Goal: Find specific page/section: Find specific page/section

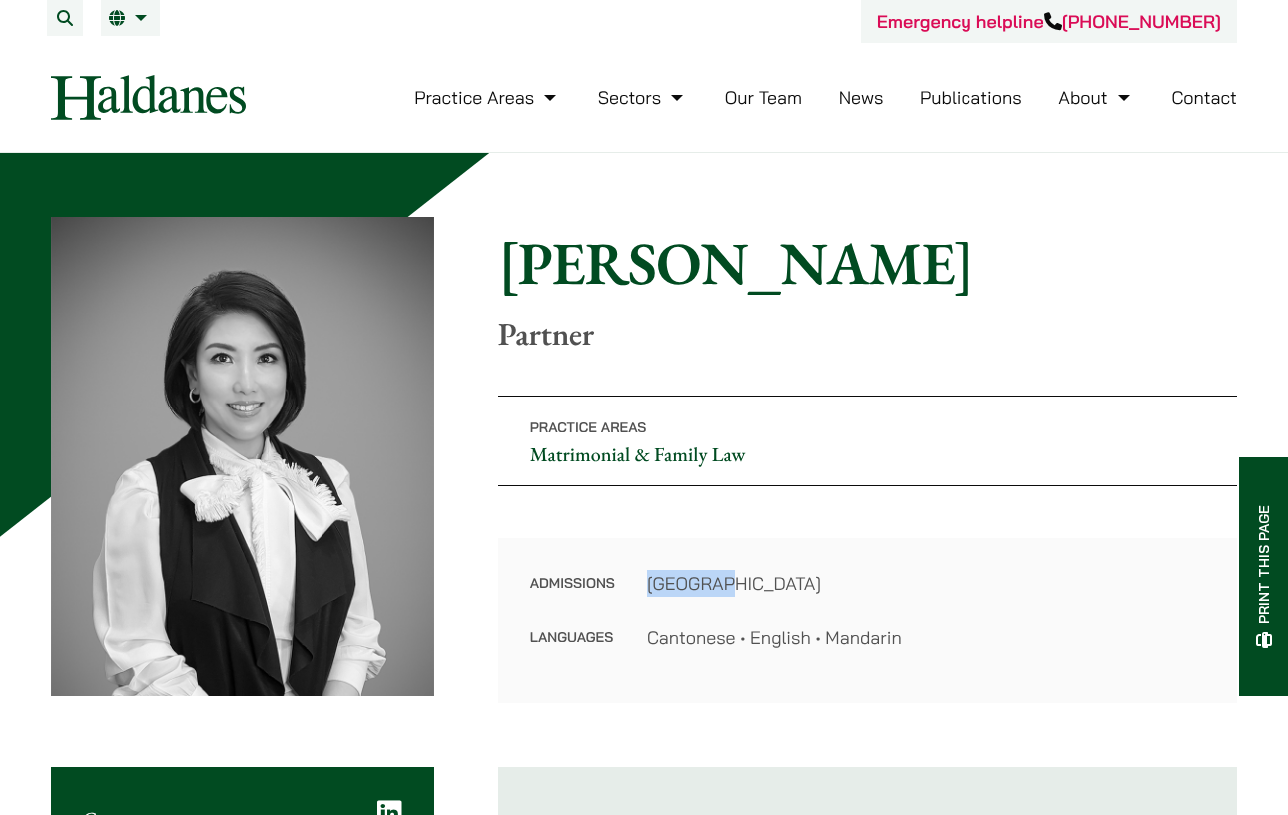
drag, startPoint x: 645, startPoint y: 577, endPoint x: 724, endPoint y: 587, distance: 79.5
click at [724, 587] on dl "Admissions Hong Kong Languages Cantonese • English • Mandarin" at bounding box center [867, 610] width 675 height 81
click at [724, 587] on dd "[GEOGRAPHIC_DATA]" at bounding box center [926, 583] width 558 height 27
drag, startPoint x: 724, startPoint y: 587, endPoint x: 695, endPoint y: 587, distance: 29.0
click at [695, 587] on dd "[GEOGRAPHIC_DATA]" at bounding box center [926, 583] width 558 height 27
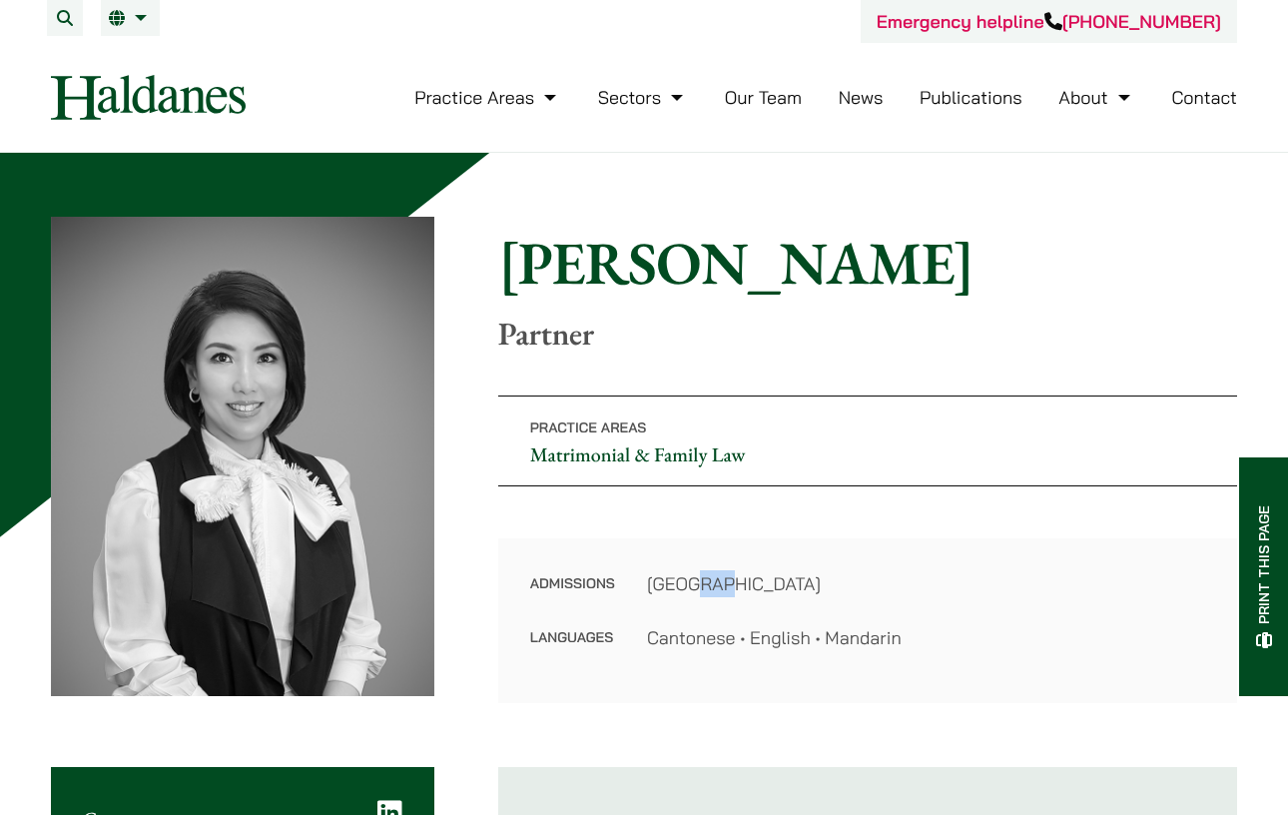
click at [695, 587] on dd "[GEOGRAPHIC_DATA]" at bounding box center [926, 583] width 558 height 27
drag, startPoint x: 700, startPoint y: 581, endPoint x: 732, endPoint y: 587, distance: 32.5
click at [732, 587] on dd "[GEOGRAPHIC_DATA]" at bounding box center [926, 583] width 558 height 27
click at [733, 587] on dd "[GEOGRAPHIC_DATA]" at bounding box center [926, 583] width 558 height 27
click at [889, 539] on div "Admissions Hong Kong Languages Cantonese • English • Mandarin" at bounding box center [867, 620] width 739 height 165
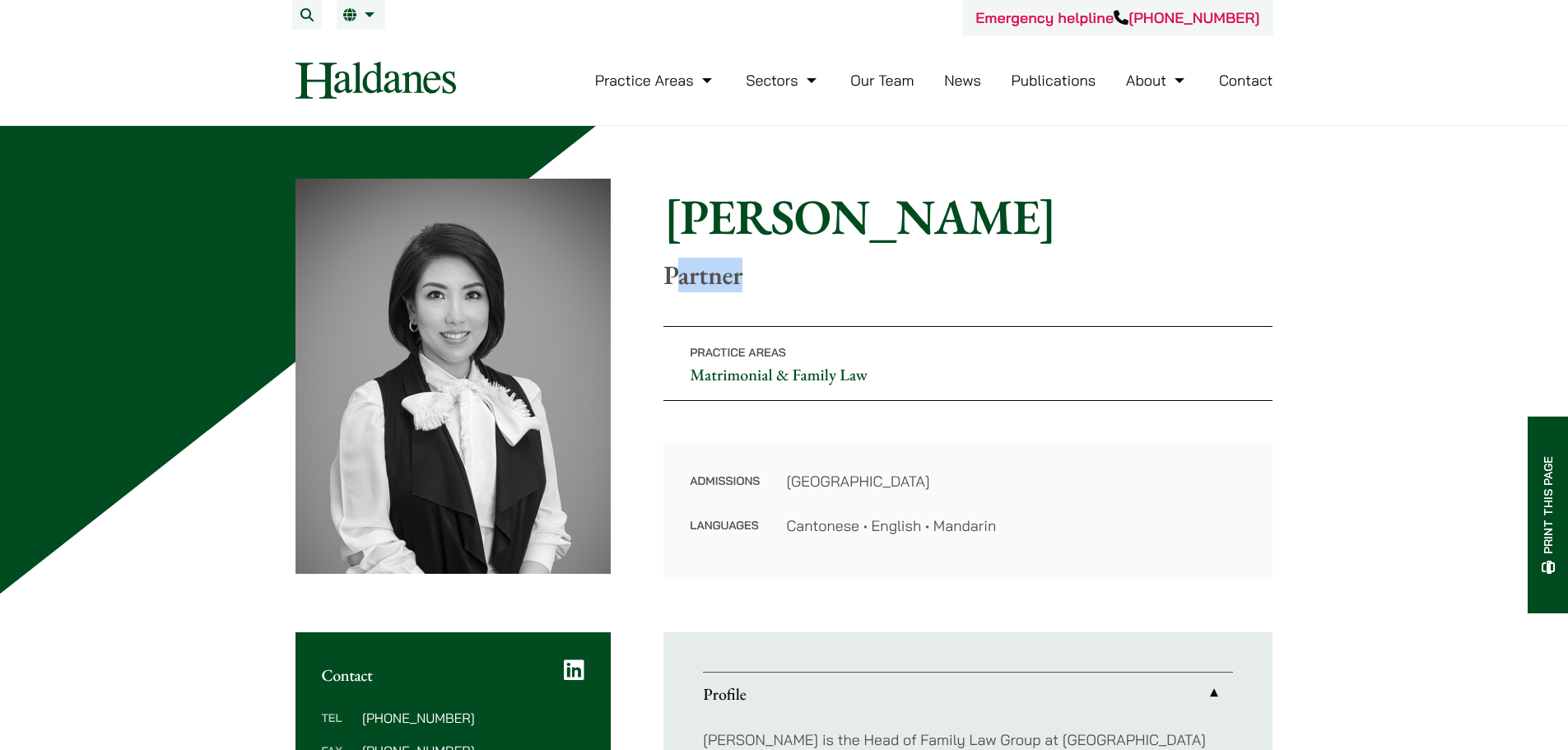
drag, startPoint x: 673, startPoint y: 272, endPoint x: 782, endPoint y: 288, distance: 110.2
click at [782, 288] on p "Partner" at bounding box center [968, 275] width 609 height 31
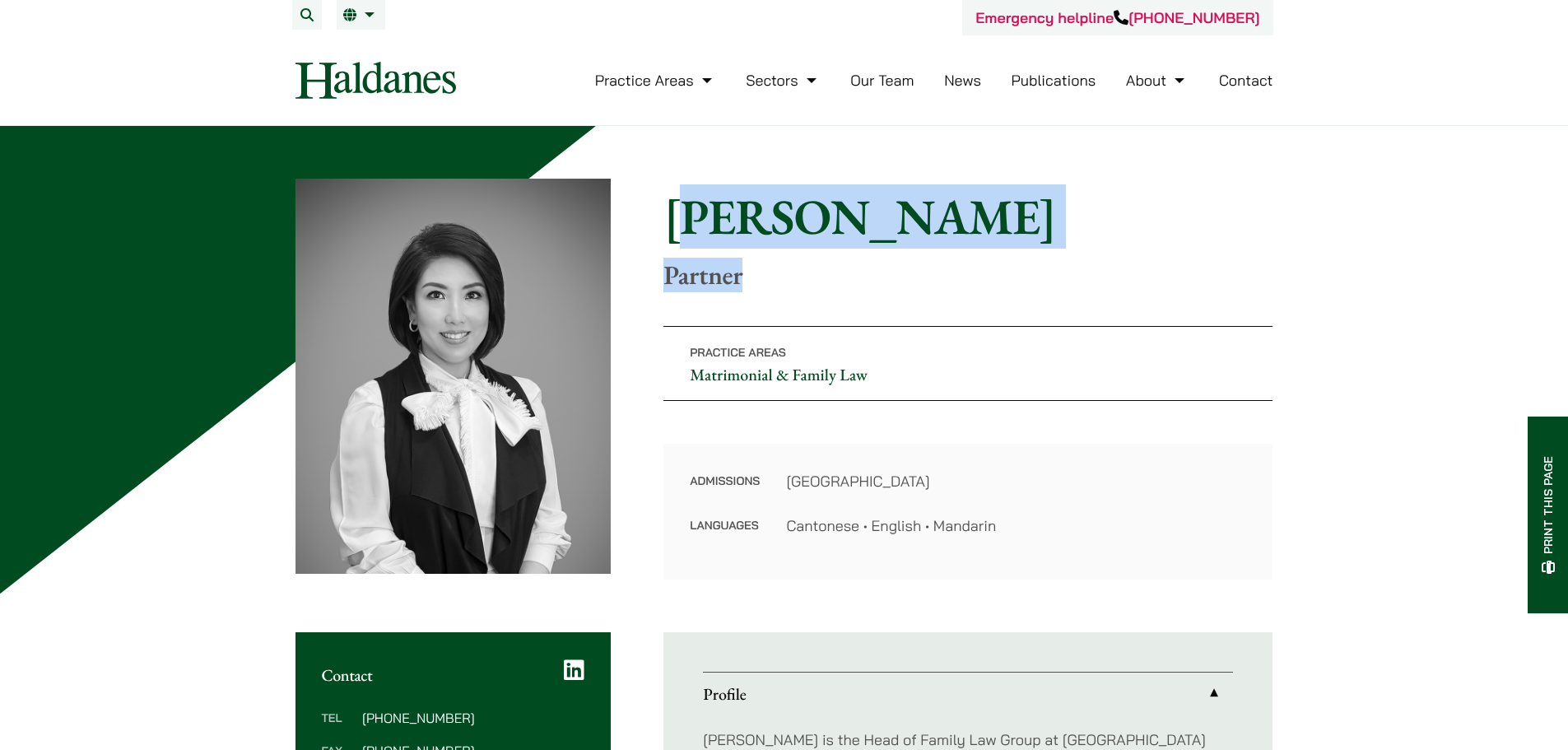
drag, startPoint x: 782, startPoint y: 288, endPoint x: 693, endPoint y: 194, distance: 129.4
click at [693, 194] on div "Home » Lawyers » [PERSON_NAME] [PERSON_NAME] Partner" at bounding box center [968, 239] width 609 height 104
click at [719, 224] on h1 "[PERSON_NAME]" at bounding box center [968, 217] width 609 height 59
